Goal: Find specific page/section: Find specific page/section

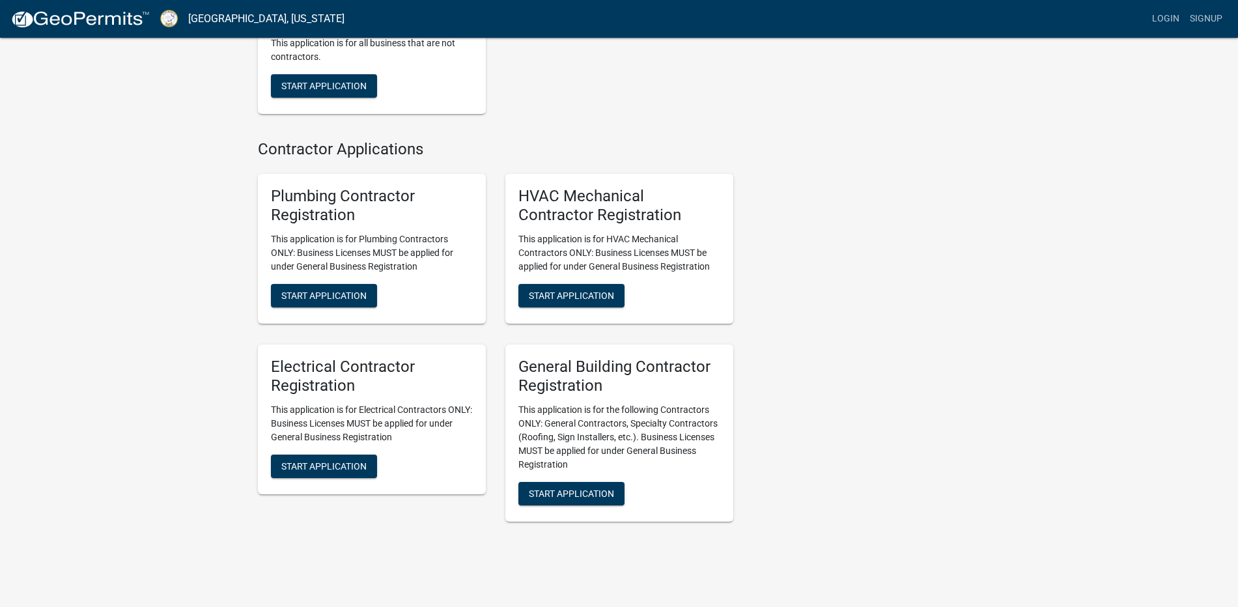
scroll to position [2463, 0]
